Goal: Communication & Community: Share content

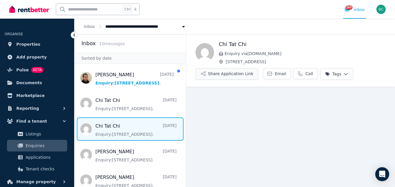
click at [224, 75] on button "Share Application Link" at bounding box center [227, 74] width 63 height 12
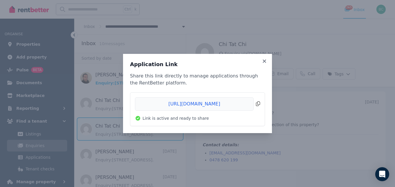
click at [197, 103] on span "Copied!" at bounding box center [197, 103] width 125 height 13
